Goal: Information Seeking & Learning: Learn about a topic

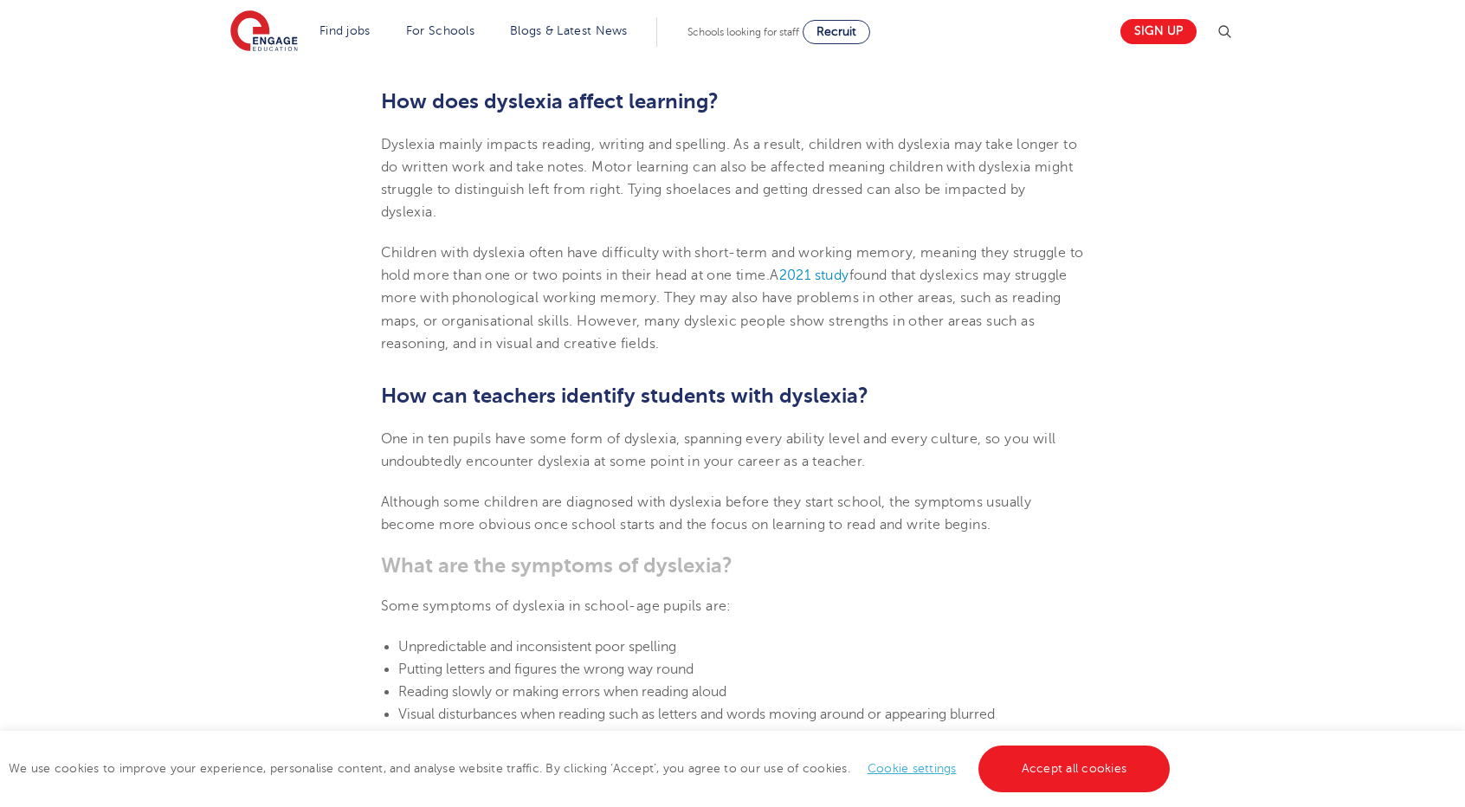
scroll to position [779, 0]
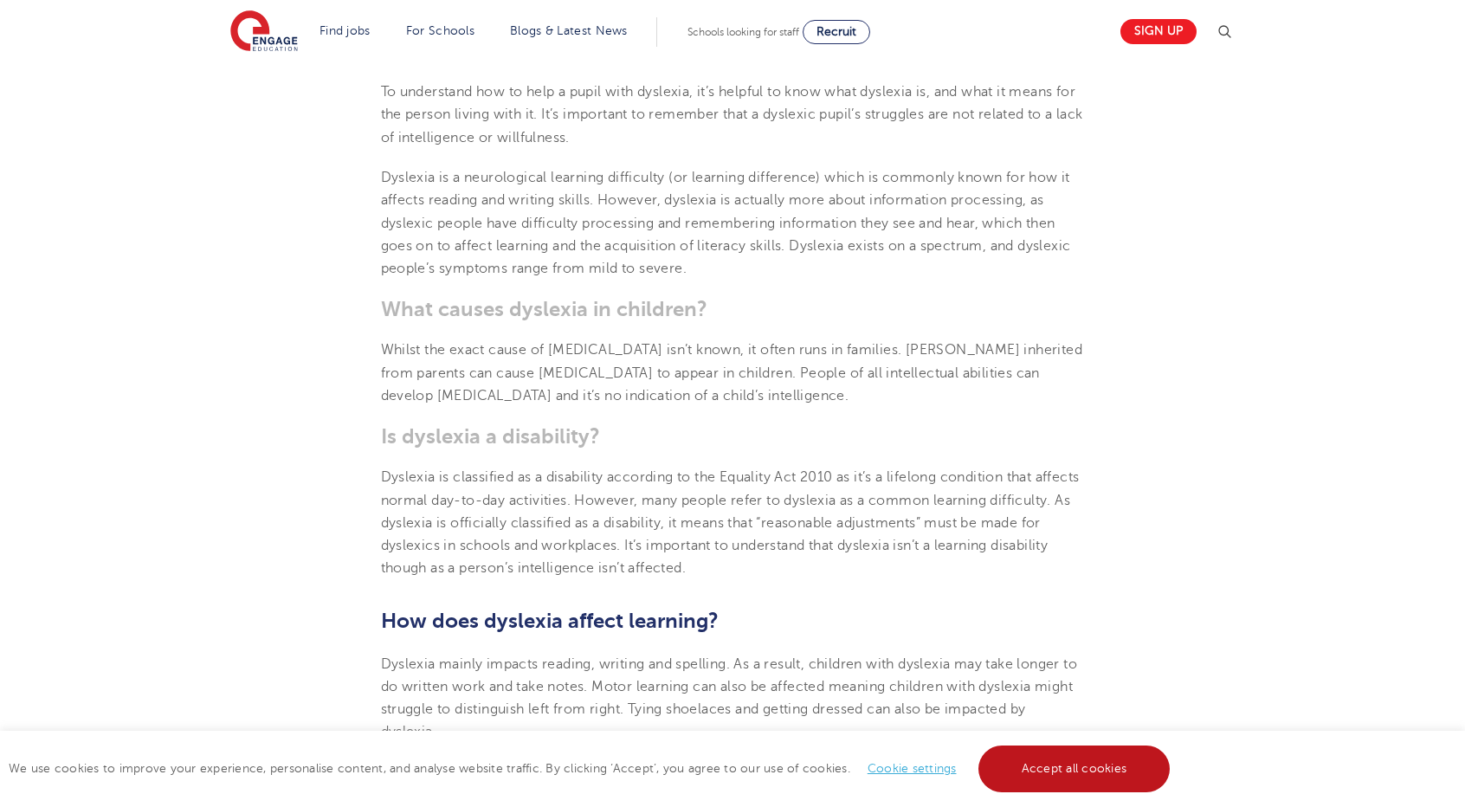
click at [1046, 785] on link "Accept all cookies" at bounding box center [1075, 769] width 192 height 47
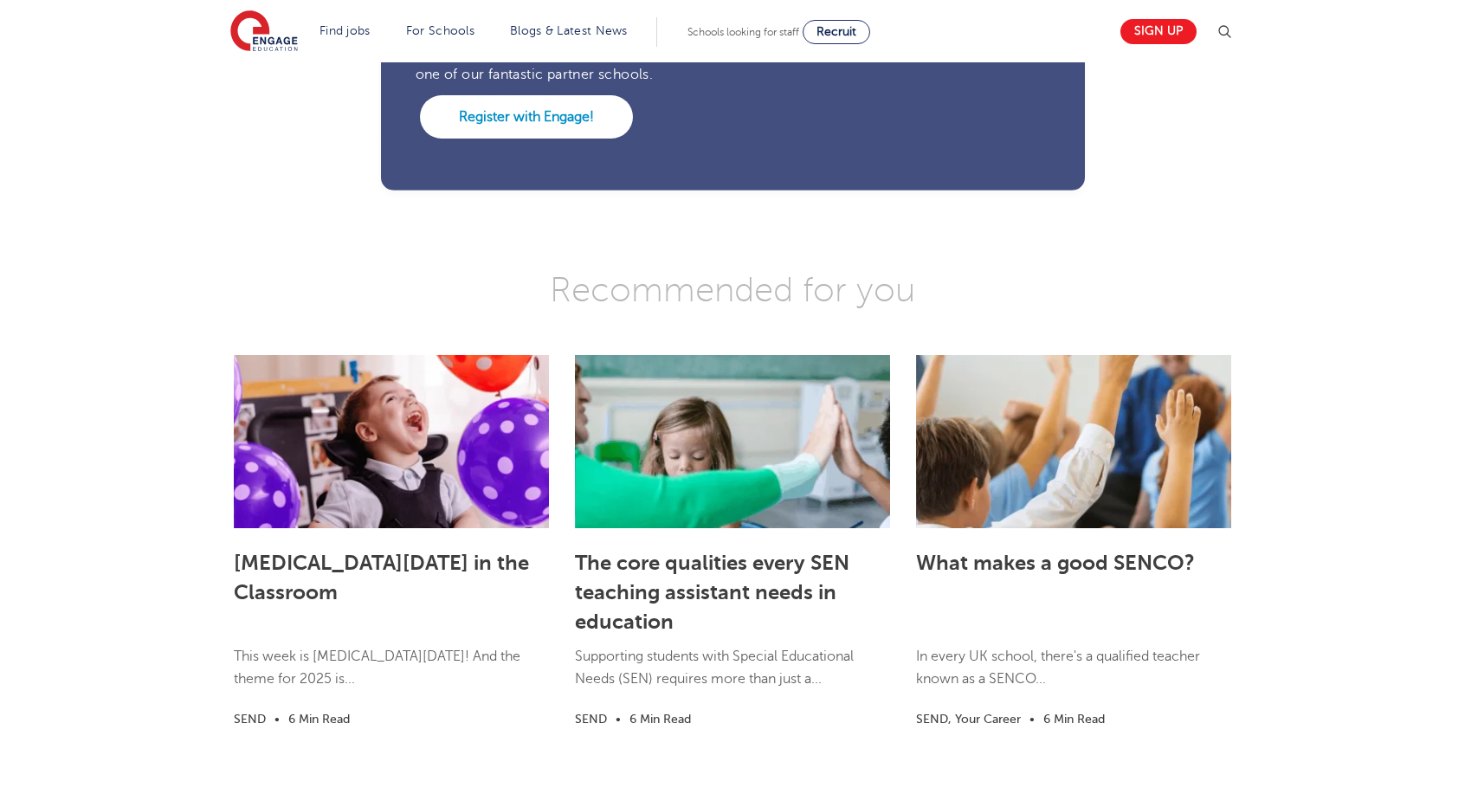
scroll to position [4827, 0]
